Goal: Information Seeking & Learning: Learn about a topic

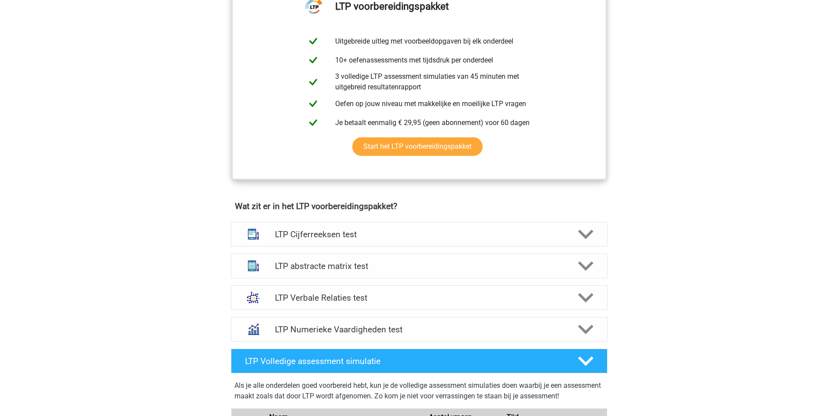
scroll to position [396, 0]
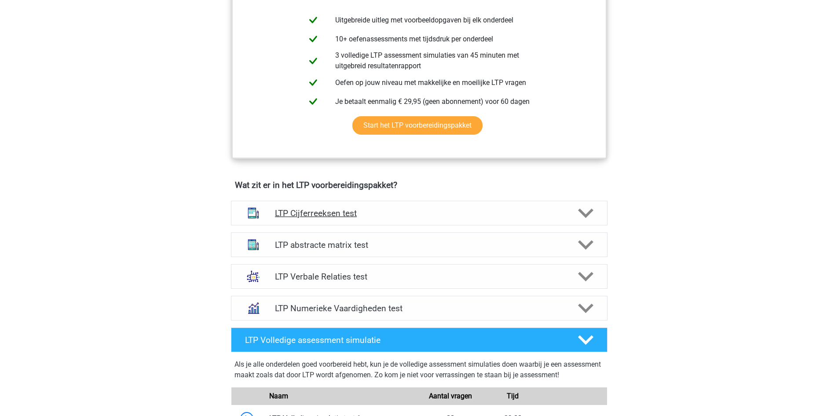
click at [586, 213] on icon at bounding box center [585, 212] width 15 height 15
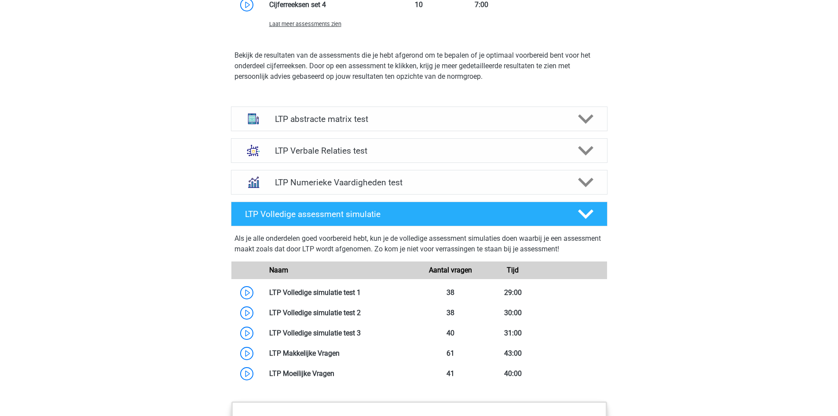
scroll to position [1011, 0]
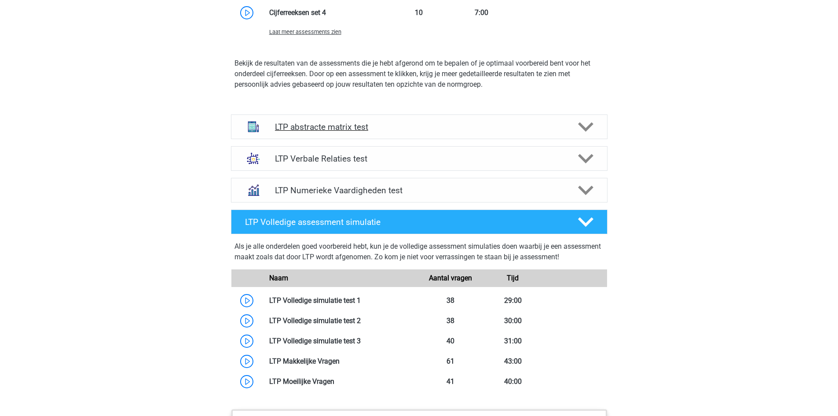
click at [587, 127] on polygon at bounding box center [585, 127] width 15 height 10
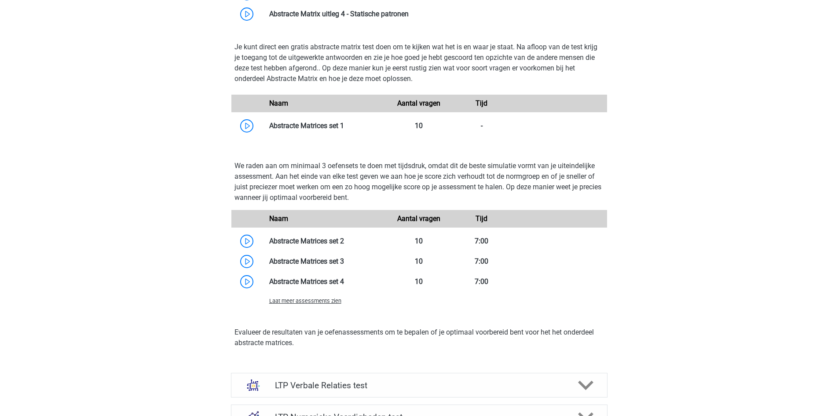
scroll to position [1275, 0]
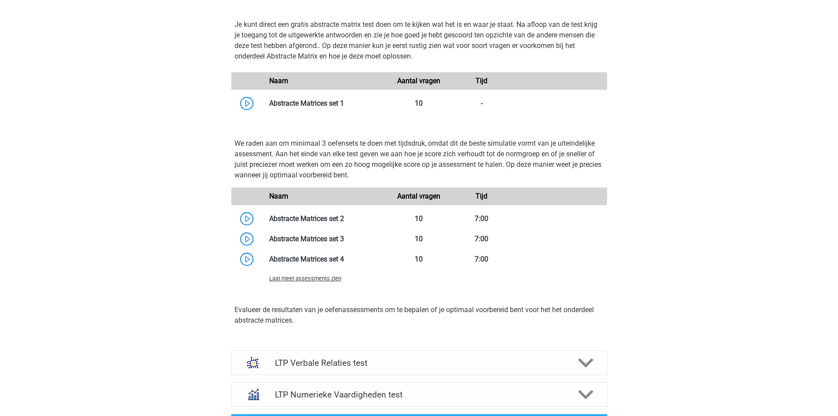
click at [301, 280] on span "Laat meer assessments zien" at bounding box center [305, 278] width 72 height 7
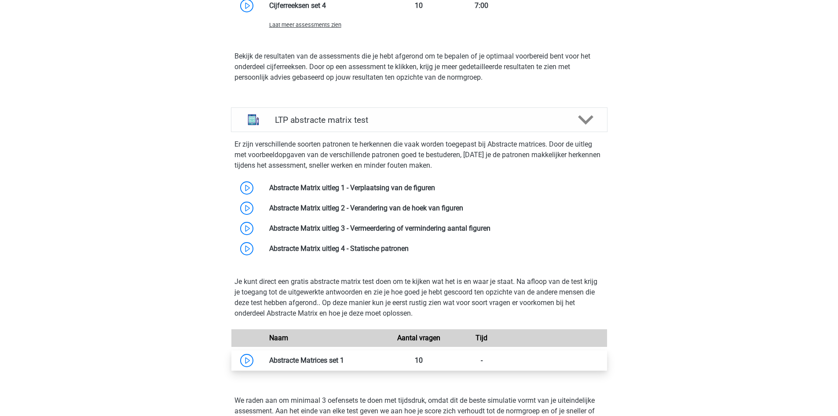
scroll to position [1011, 0]
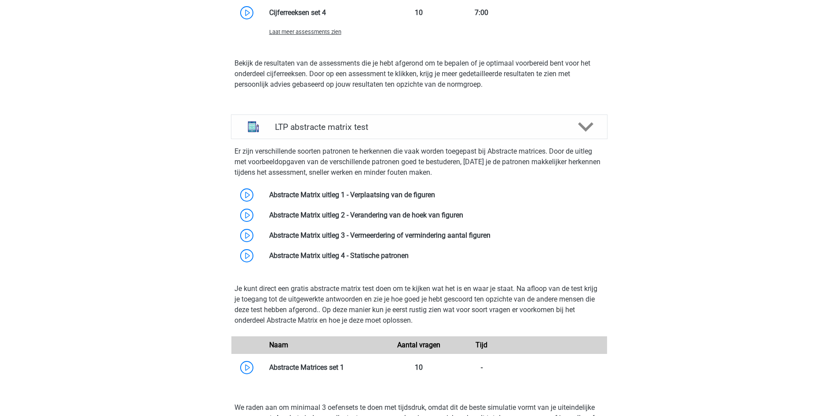
click at [315, 33] on span "Laat meer assessments zien" at bounding box center [305, 32] width 72 height 7
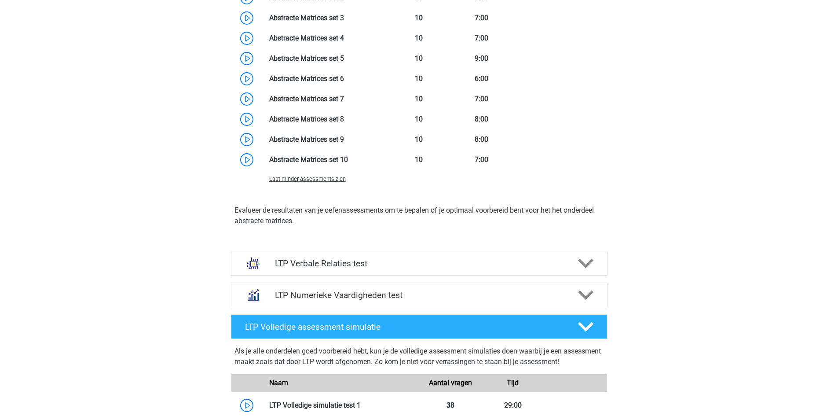
scroll to position [1935, 0]
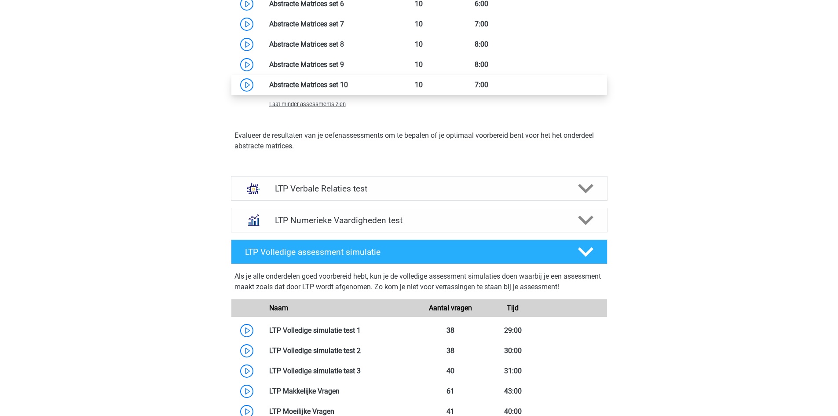
click at [348, 84] on link at bounding box center [348, 84] width 0 height 8
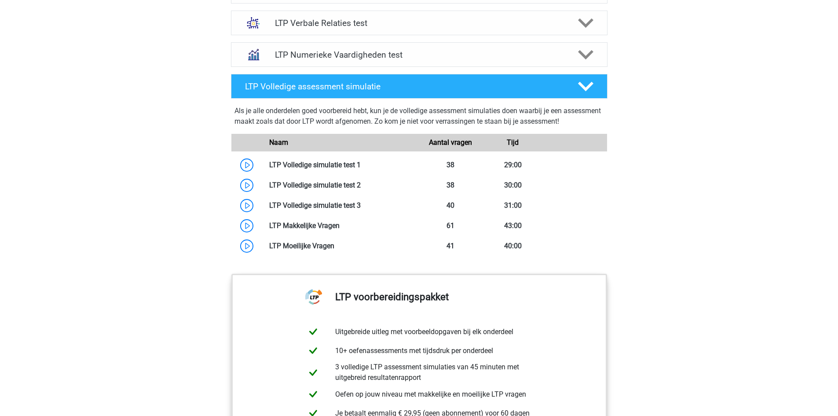
scroll to position [429, 0]
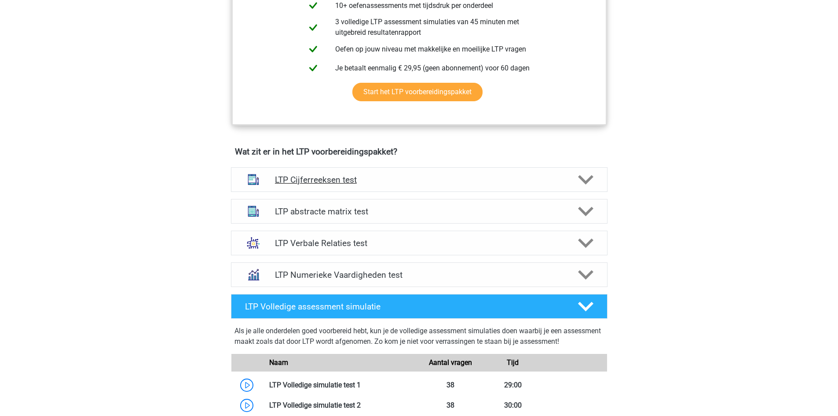
click at [285, 179] on h4 "LTP Cijferreeksen test" at bounding box center [419, 180] width 288 height 10
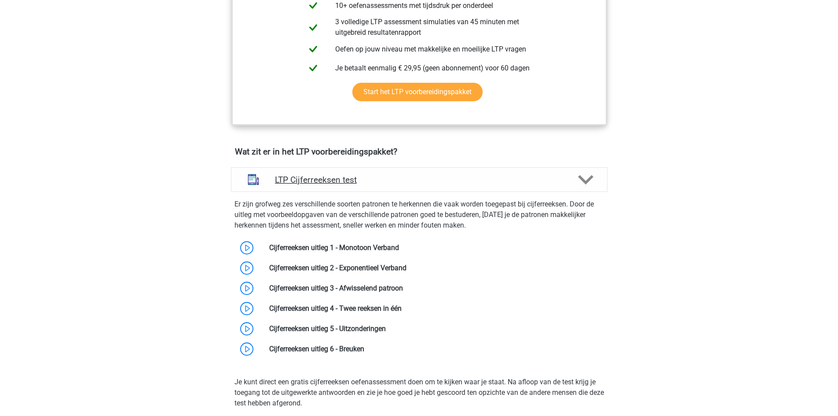
click at [285, 179] on h4 "LTP Cijferreeksen test" at bounding box center [419, 180] width 288 height 10
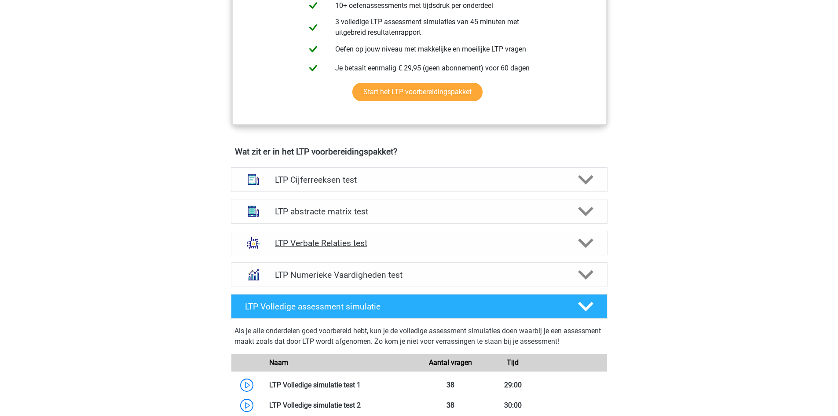
click at [318, 246] on h4 "LTP Verbale Relaties test" at bounding box center [419, 243] width 288 height 10
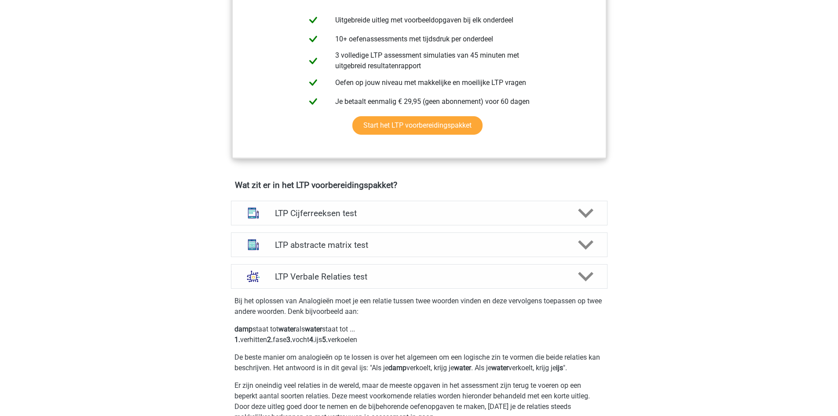
scroll to position [0, 0]
